Goal: Task Accomplishment & Management: Manage account settings

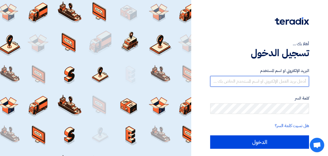
click at [284, 78] on input "text" at bounding box center [259, 81] width 99 height 11
type input "[DOMAIN_NAME][EMAIL_ADDRESS][DOMAIN_NAME]"
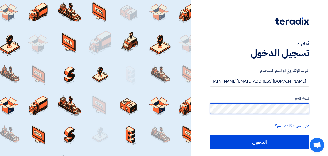
click at [210, 135] on input "الدخول" at bounding box center [259, 141] width 99 height 13
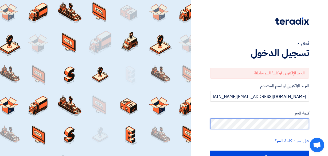
click at [210, 150] on input "الدخول" at bounding box center [259, 156] width 99 height 13
type input "Sign in"
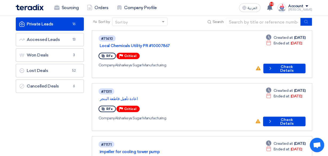
scroll to position [39, 0]
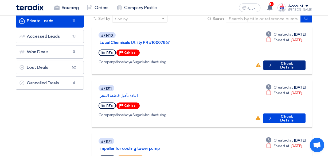
click at [284, 60] on button "Check details Check Details" at bounding box center [285, 65] width 42 height 10
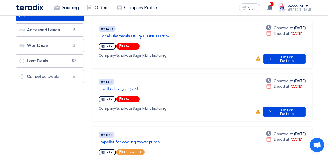
scroll to position [48, 0]
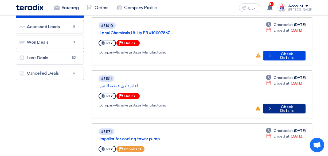
click at [289, 104] on button "Check details Check Details" at bounding box center [284, 109] width 43 height 10
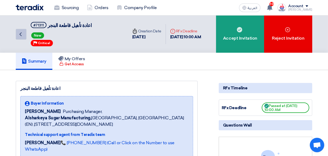
click at [20, 33] on use at bounding box center [21, 34] width 2 height 4
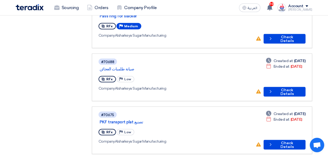
scroll to position [332, 0]
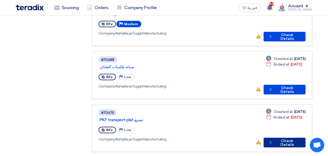
click at [291, 138] on button "Check details Check Details" at bounding box center [285, 143] width 42 height 10
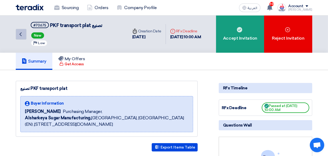
click at [18, 36] on icon "Back" at bounding box center [20, 34] width 6 height 6
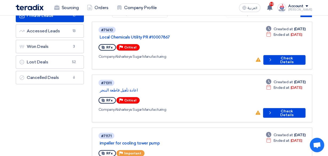
scroll to position [42, 0]
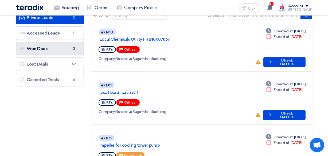
click at [45, 51] on link "Won Deals Won Deals 3" at bounding box center [50, 48] width 68 height 13
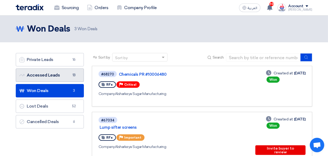
click at [51, 73] on link "Accessed Leads Accessed Leads 13" at bounding box center [50, 74] width 68 height 13
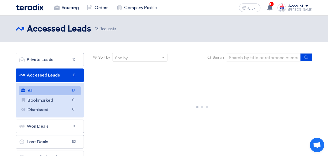
click at [51, 73] on link "Accessed Leads Accessed Leads 13" at bounding box center [50, 74] width 68 height 13
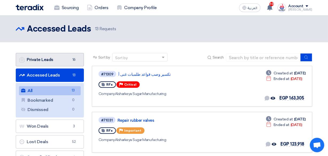
click at [53, 62] on link "Private Leads Private Leads 16" at bounding box center [50, 59] width 68 height 13
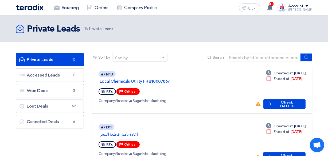
click at [308, 6] on span at bounding box center [307, 6] width 3 height 2
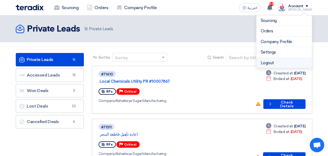
click at [290, 63] on li "Logout" at bounding box center [285, 63] width 56 height 10
